Goal: Find contact information: Find contact information

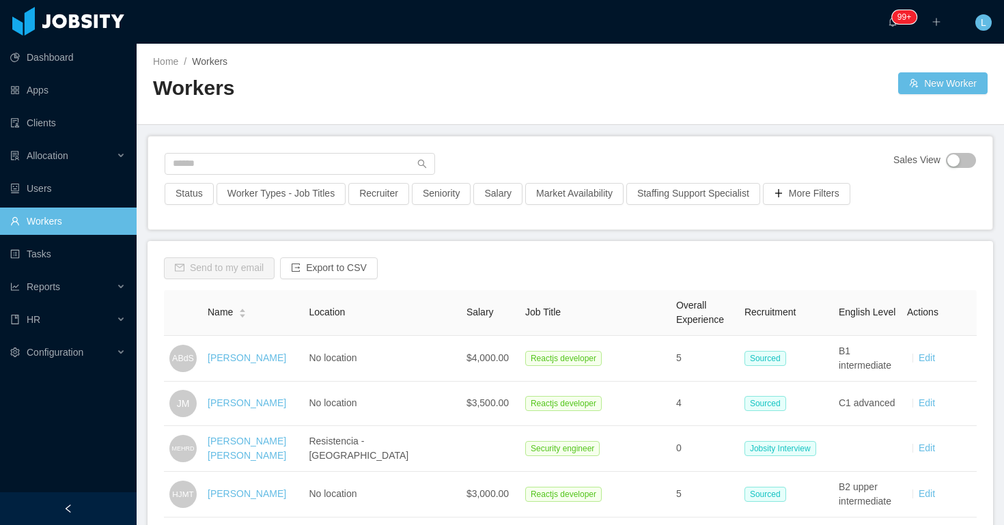
click at [271, 171] on input "text" at bounding box center [300, 164] width 270 height 22
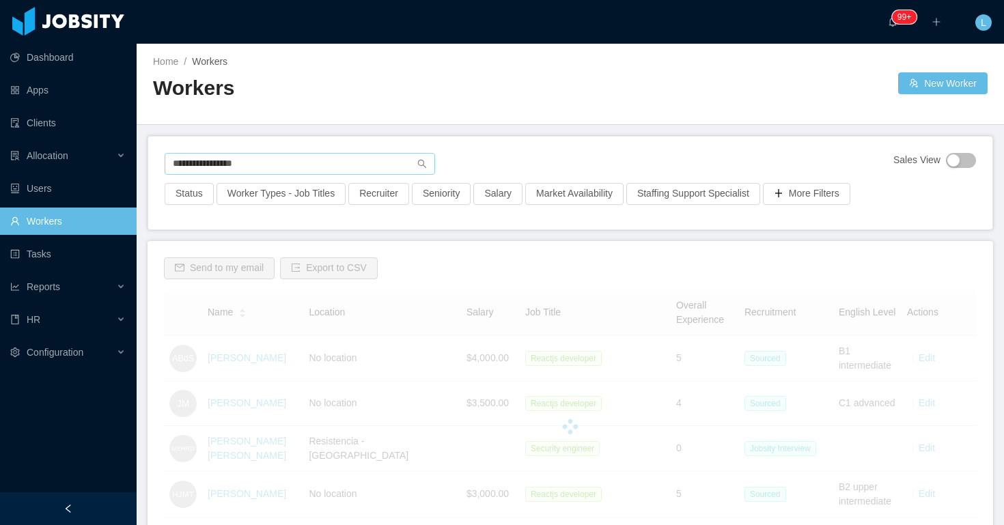
type input "**********"
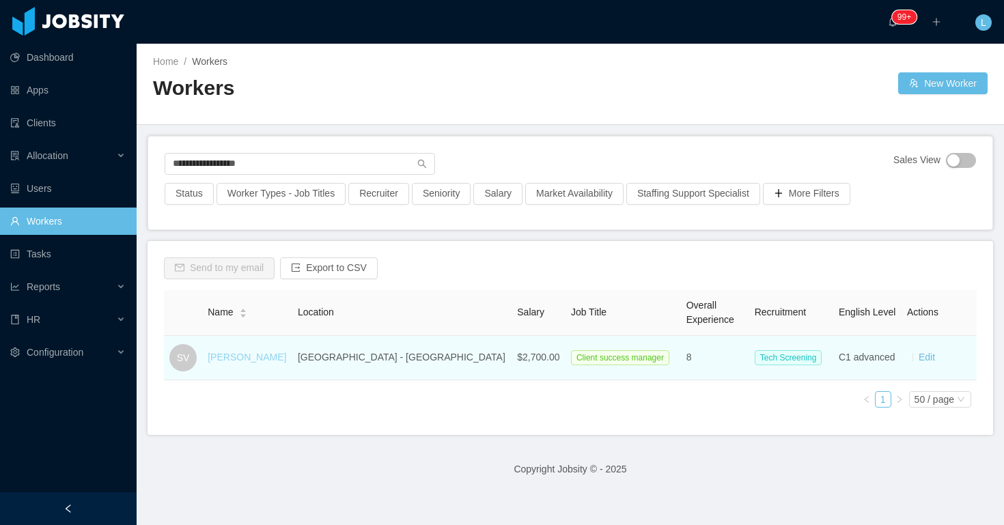
click at [259, 356] on link "Santiago Velasquez" at bounding box center [247, 357] width 79 height 11
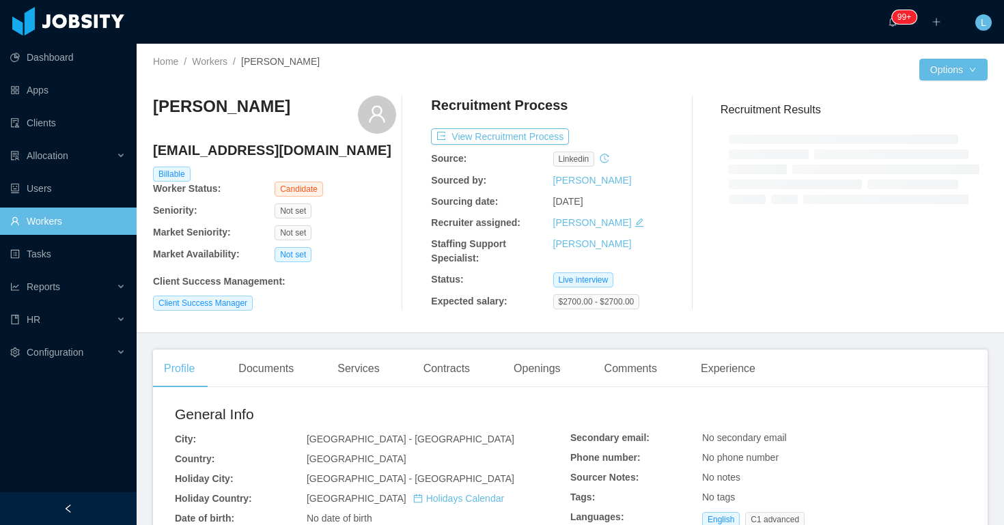
click at [231, 156] on h4 "santiagovelasquezv@gmail.com" at bounding box center [274, 150] width 243 height 19
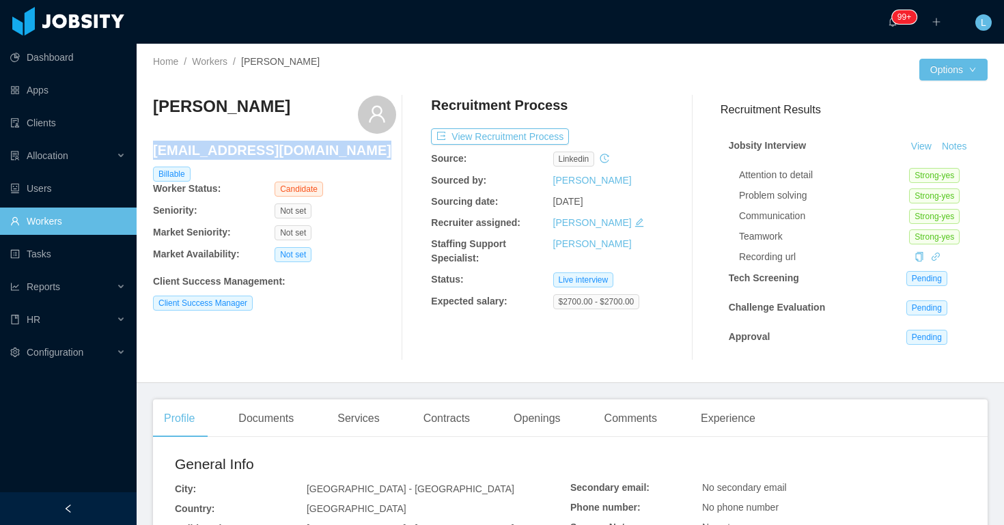
click at [231, 156] on h4 "santiagovelasquezv@gmail.com" at bounding box center [274, 150] width 243 height 19
copy h4 "santiagovelasquezv@gmail.com"
click at [339, 341] on div "Santiago Velasquez santiagovelasquezv@gmail.com Billable Worker Status: Candida…" at bounding box center [274, 228] width 243 height 265
click at [225, 57] on link "Workers" at bounding box center [210, 61] width 36 height 11
